Goal: Book appointment/travel/reservation

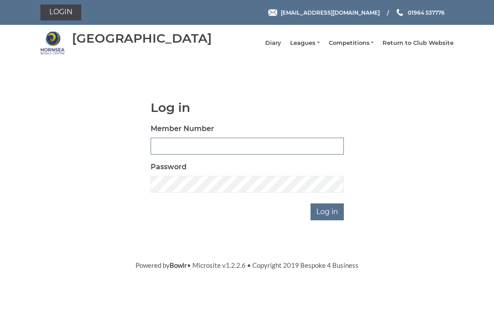
scroll to position [67, 0]
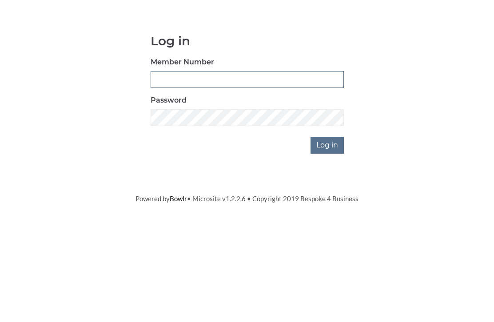
type input "0948"
click at [328, 204] on input "Log in" at bounding box center [327, 212] width 33 height 17
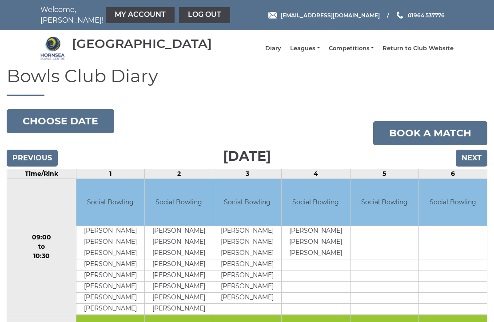
click at [472, 167] on input "Next" at bounding box center [472, 158] width 32 height 17
click at [476, 164] on input "Next" at bounding box center [472, 158] width 32 height 17
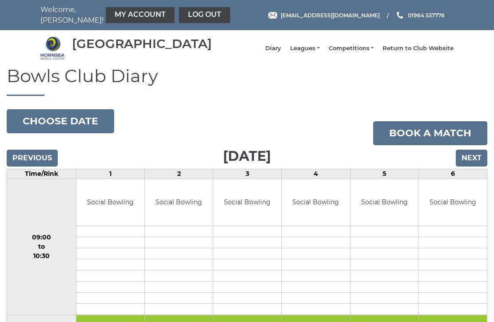
click at [466, 167] on input "Next" at bounding box center [472, 158] width 32 height 17
click at [473, 164] on input "Next" at bounding box center [472, 158] width 32 height 17
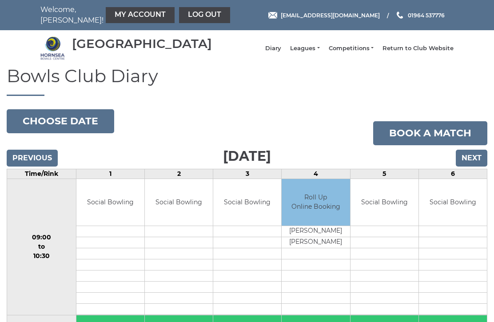
click at [474, 166] on input "Next" at bounding box center [472, 158] width 32 height 17
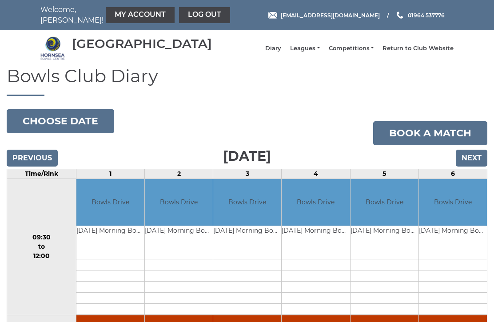
click at [478, 161] on input "Next" at bounding box center [472, 158] width 32 height 17
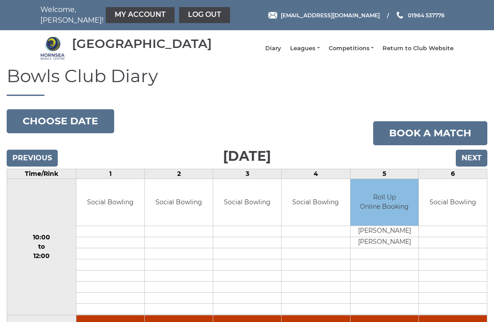
click at [475, 165] on input "Next" at bounding box center [472, 158] width 32 height 17
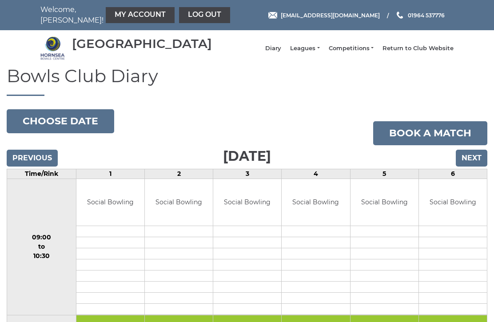
click at [471, 167] on input "Next" at bounding box center [472, 158] width 32 height 17
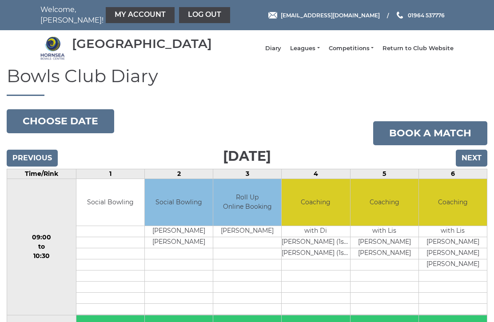
click at [473, 167] on input "Next" at bounding box center [472, 158] width 32 height 17
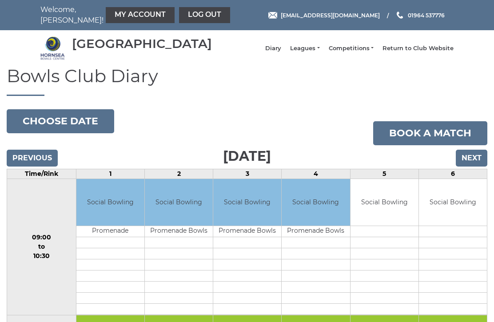
click at [471, 167] on input "Next" at bounding box center [472, 158] width 32 height 17
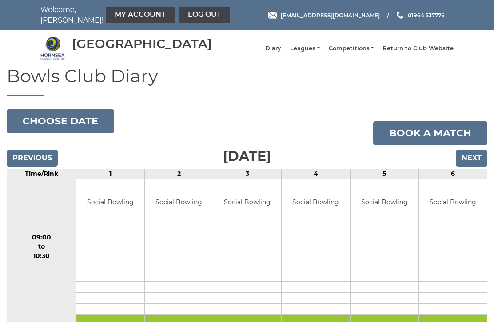
click at [475, 165] on input "Next" at bounding box center [472, 158] width 32 height 17
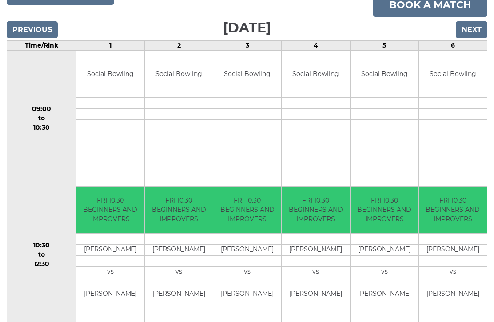
scroll to position [130, 0]
